Goal: Task Accomplishment & Management: Use online tool/utility

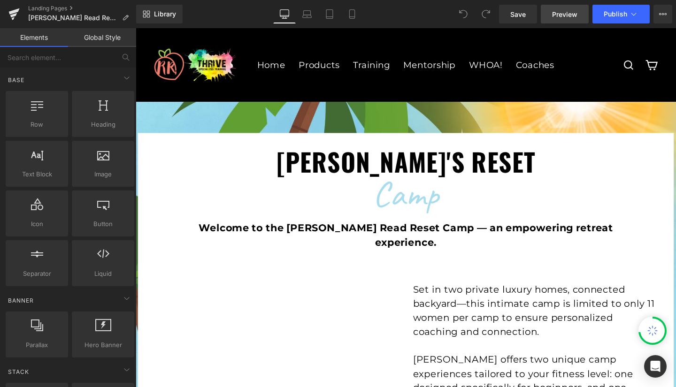
click at [570, 10] on span "Preview" at bounding box center [564, 14] width 25 height 10
click at [351, 14] on icon at bounding box center [352, 13] width 9 height 9
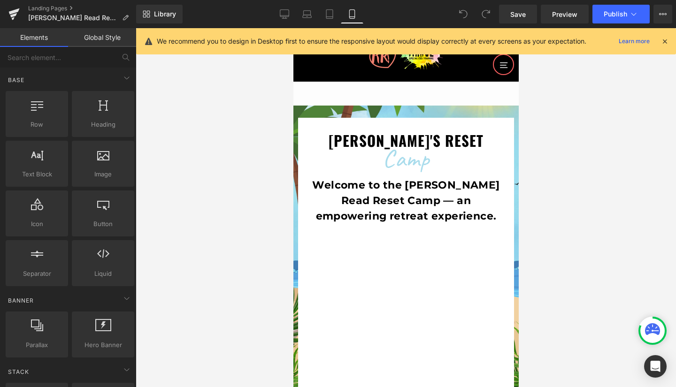
scroll to position [77, 0]
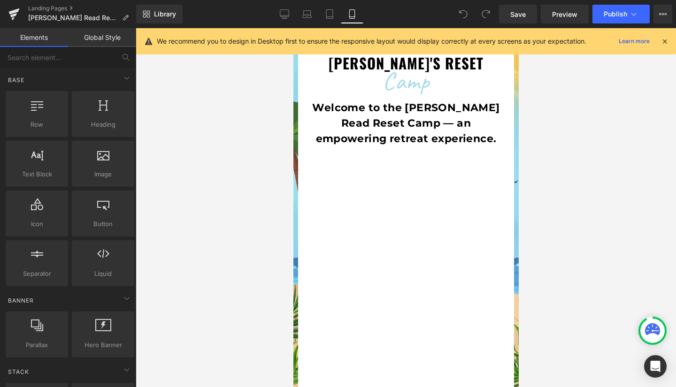
click at [664, 39] on icon at bounding box center [665, 41] width 8 height 8
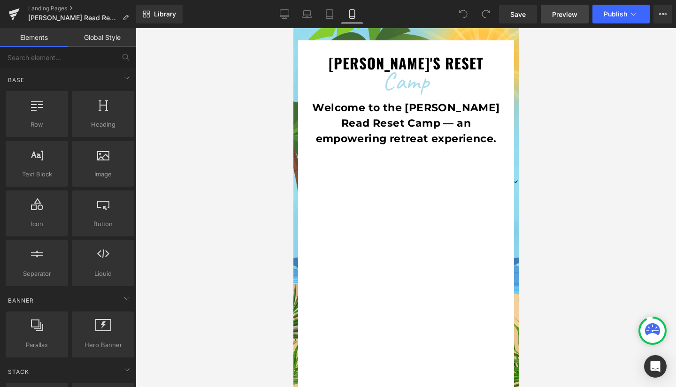
click at [568, 16] on span "Preview" at bounding box center [564, 14] width 25 height 10
click at [279, 12] on link "Desktop" at bounding box center [284, 14] width 23 height 19
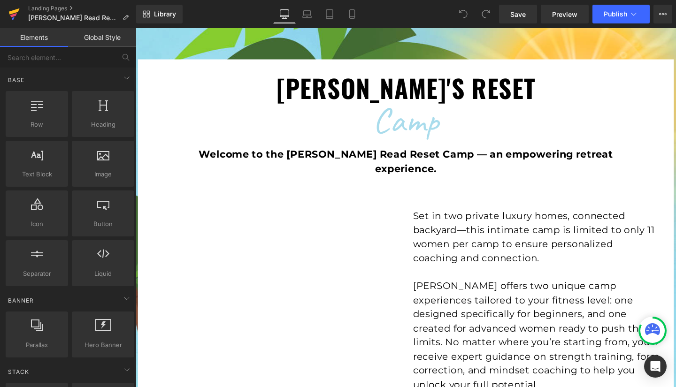
click at [11, 9] on icon at bounding box center [13, 13] width 11 height 23
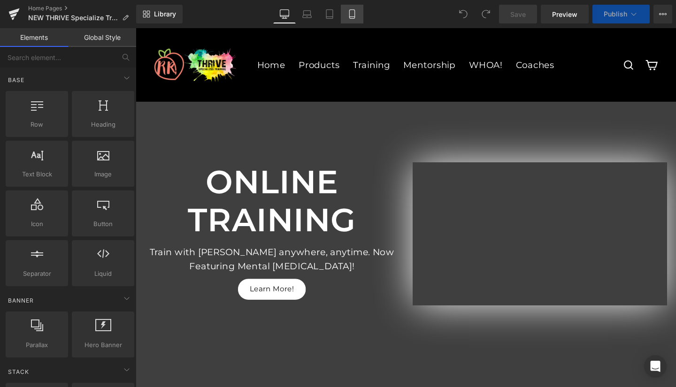
click at [351, 13] on icon at bounding box center [352, 13] width 9 height 9
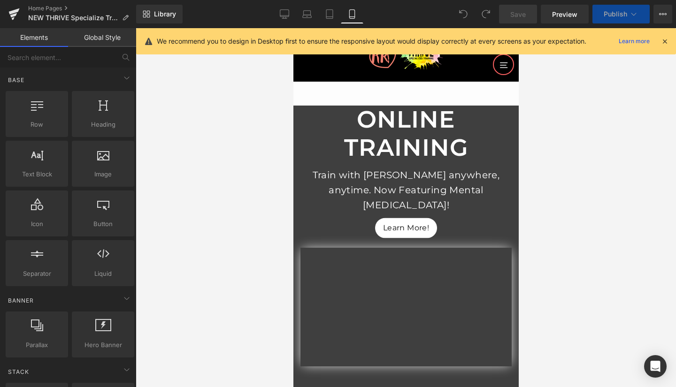
scroll to position [77, 0]
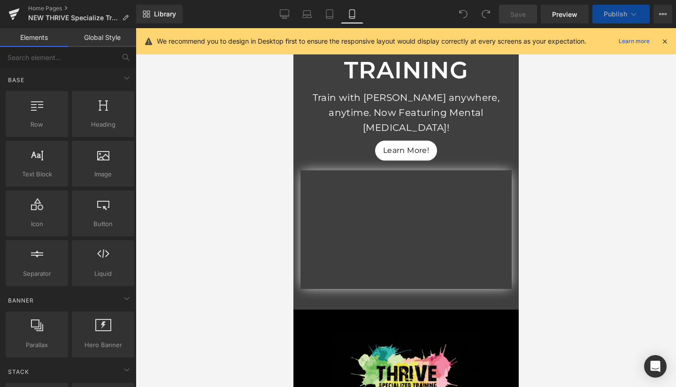
click at [666, 39] on icon at bounding box center [665, 41] width 8 height 8
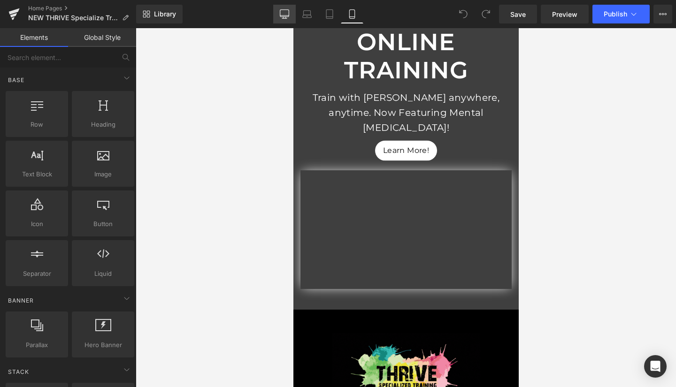
click at [286, 15] on icon at bounding box center [284, 13] width 9 height 9
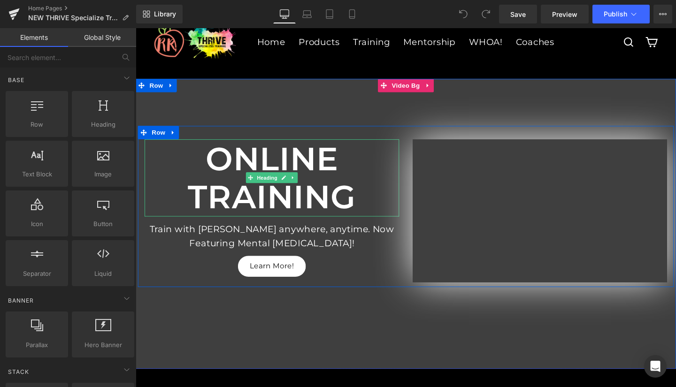
scroll to position [0, 0]
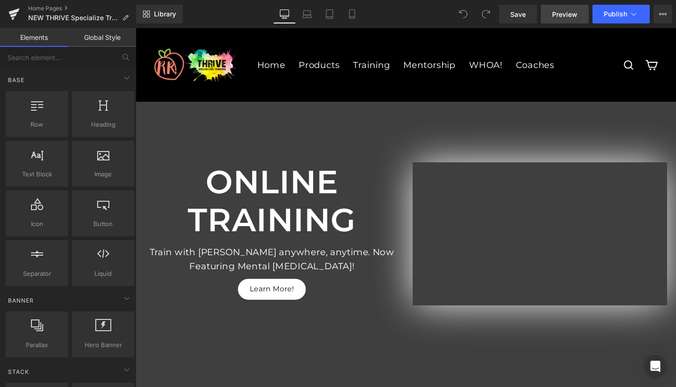
click at [569, 13] on span "Preview" at bounding box center [564, 14] width 25 height 10
